Goal: Navigation & Orientation: Find specific page/section

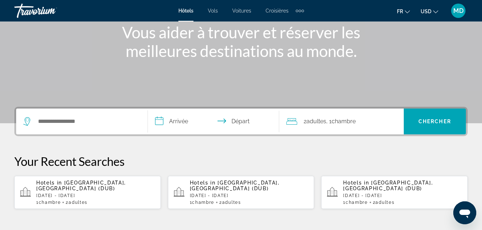
scroll to position [87, 0]
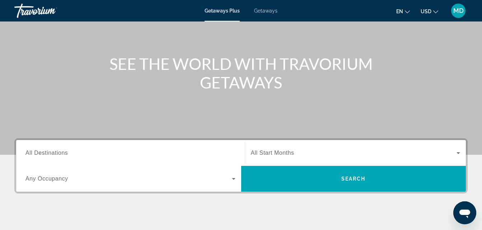
scroll to position [62, 0]
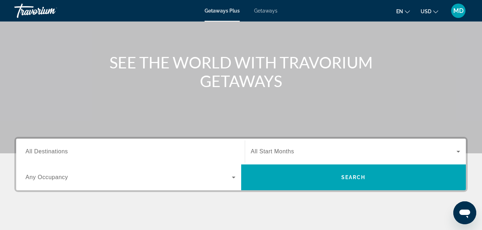
click at [440, 13] on ul "en English Español Français Italiano Português русский USD USD ($) MXN (Mex$) C…" at bounding box center [422, 10] width 53 height 11
click at [435, 12] on icon "Change currency" at bounding box center [435, 11] width 5 height 5
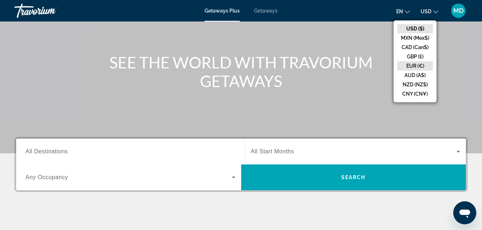
click at [413, 64] on button "EUR (€)" at bounding box center [415, 65] width 36 height 9
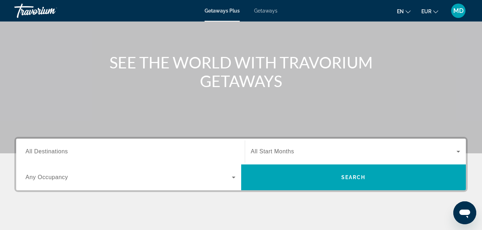
click at [408, 13] on icon "Change language" at bounding box center [407, 11] width 5 height 3
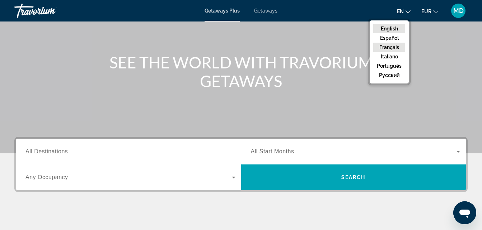
click at [390, 48] on button "Français" at bounding box center [389, 47] width 32 height 9
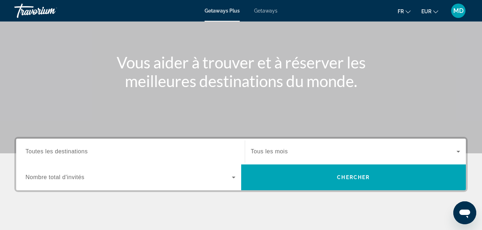
click at [407, 15] on button "fr English Español Français Italiano Português русский" at bounding box center [404, 11] width 13 height 10
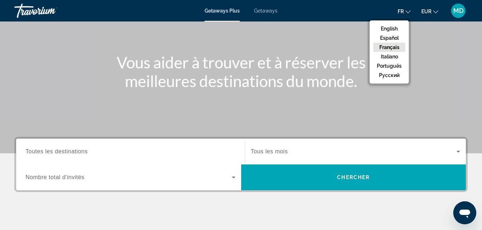
click at [435, 5] on li "EUR USD ($) MXN (Mex$) CAD (Can$) GBP (£) EUR (€) AUD (A$) NZD (NZ$) CNY (CN¥)" at bounding box center [429, 10] width 17 height 11
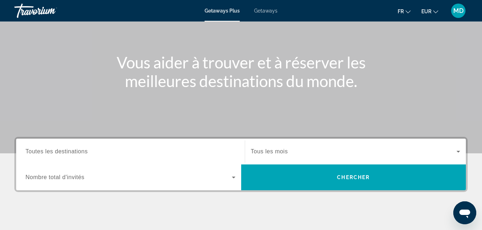
click at [433, 15] on button "EUR USD ($) MXN (Mex$) CAD (Can$) GBP (£) EUR (€) AUD (A$) NZD (NZ$) CNY (CN¥)" at bounding box center [429, 11] width 17 height 10
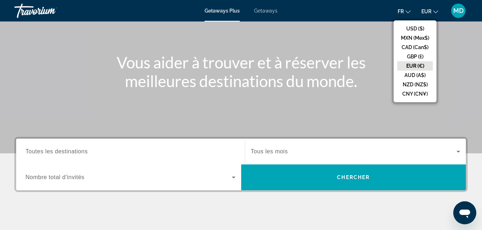
click at [426, 67] on button "EUR (€)" at bounding box center [415, 65] width 36 height 9
